Goal: Obtain resource: Download file/media

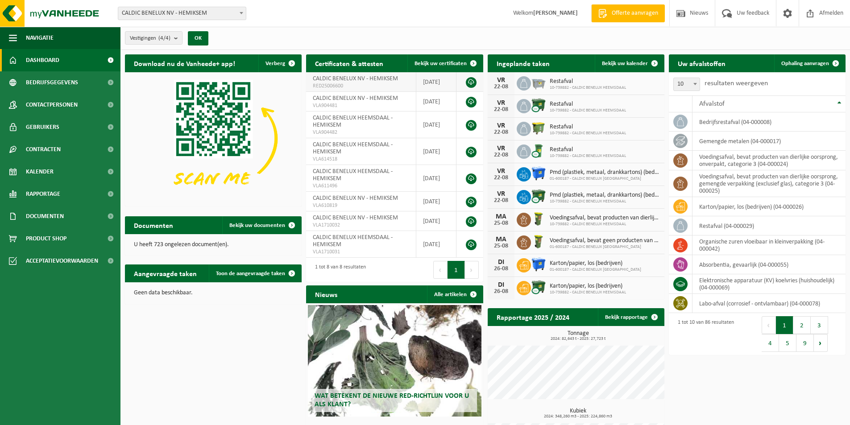
click at [473, 83] on link at bounding box center [471, 82] width 11 height 11
click at [471, 100] on link at bounding box center [471, 102] width 11 height 11
click at [383, 123] on td "CALDIC BENELUX HEEMSDAAL - HEMIKSEM VLA904482" at bounding box center [361, 125] width 110 height 27
click at [473, 125] on link at bounding box center [471, 125] width 11 height 11
click at [351, 34] on div "Vestigingen (4/4) Alles selecteren Alles deselecteren Actieve selecteren CALDIC…" at bounding box center [485, 38] width 730 height 23
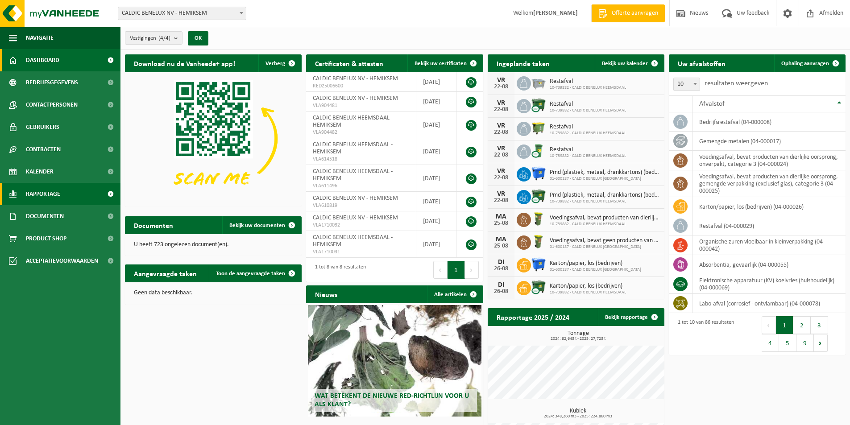
click at [50, 190] on span "Rapportage" at bounding box center [43, 194] width 34 height 22
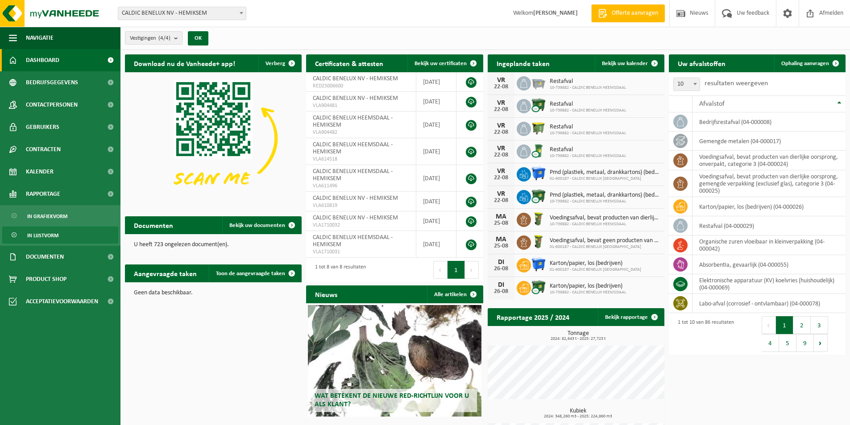
click at [41, 232] on span "In lijstvorm" at bounding box center [42, 235] width 31 height 17
